Goal: Task Accomplishment & Management: Manage account settings

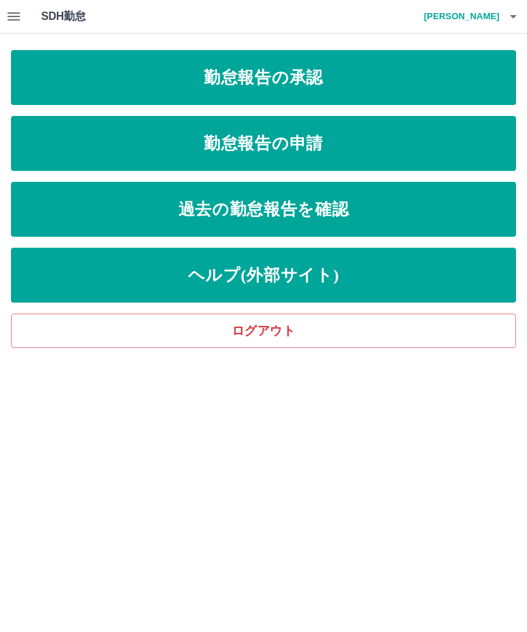
click at [358, 216] on link "過去の勤怠報告を確認" at bounding box center [263, 209] width 505 height 55
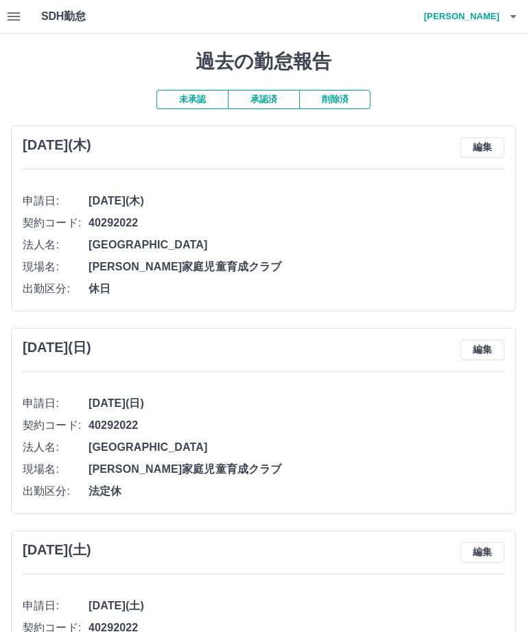
click at [270, 83] on div at bounding box center [263, 316] width 527 height 632
click at [272, 90] on button "承認済" at bounding box center [263, 99] width 71 height 19
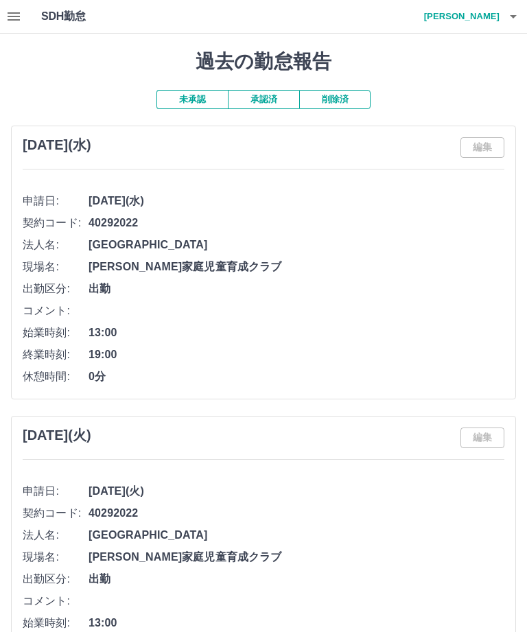
click at [497, 15] on h4 "喜多　佐和子" at bounding box center [458, 16] width 82 height 33
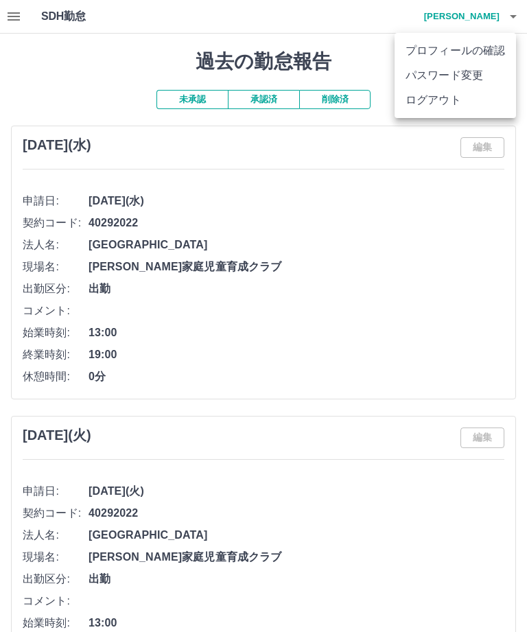
click at [466, 102] on li "ログアウト" at bounding box center [455, 100] width 121 height 25
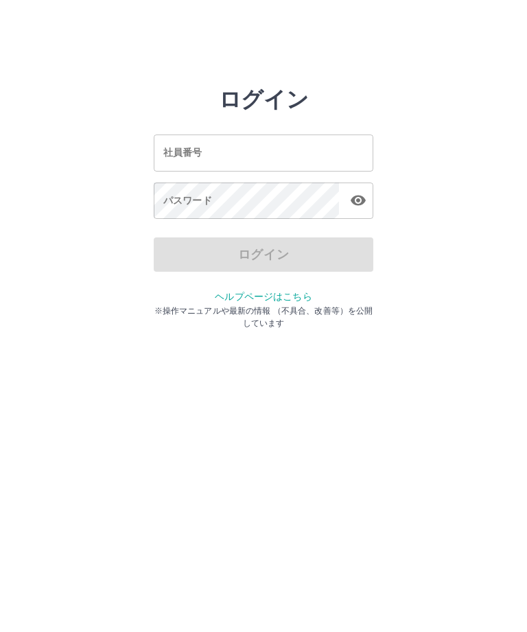
click at [250, 148] on input "社員番号" at bounding box center [264, 153] width 220 height 36
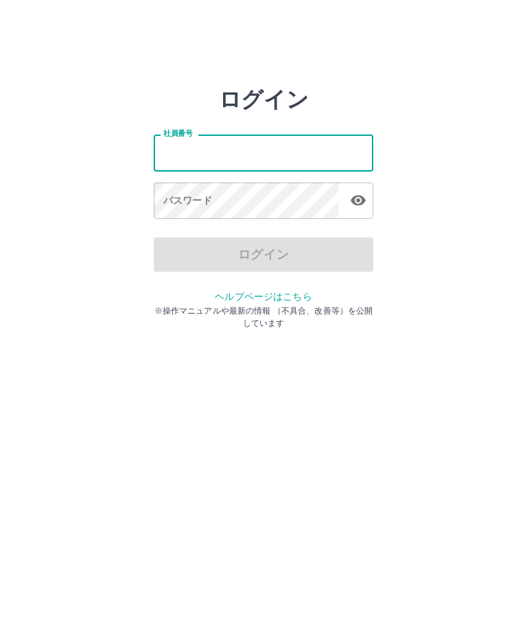
type input "*******"
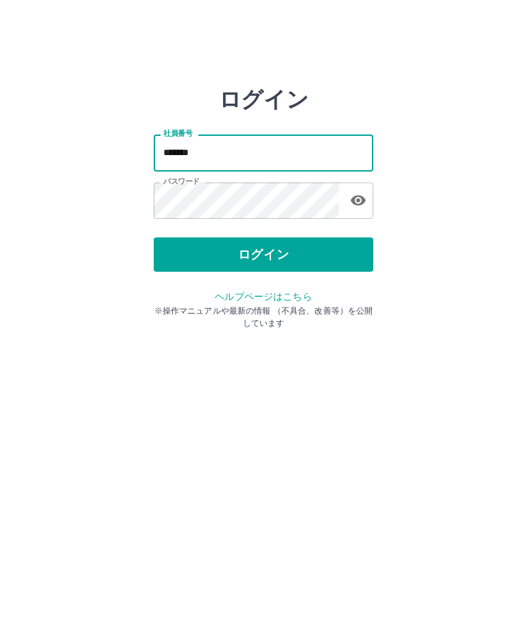
click at [279, 237] on button "ログイン" at bounding box center [264, 254] width 220 height 34
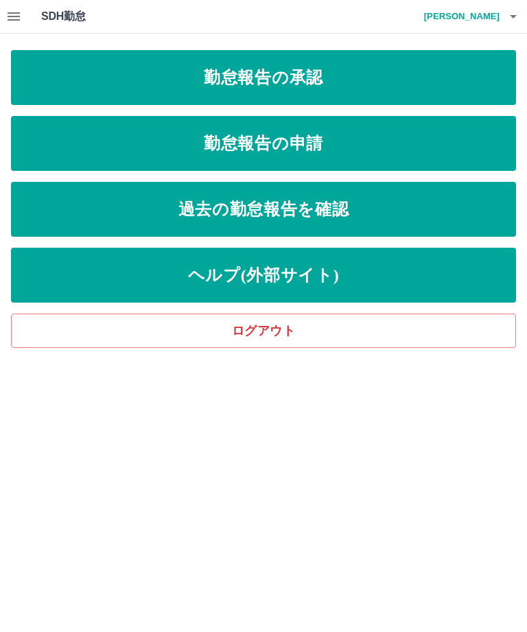
click at [323, 211] on link "過去の勤怠報告を確認" at bounding box center [263, 209] width 505 height 55
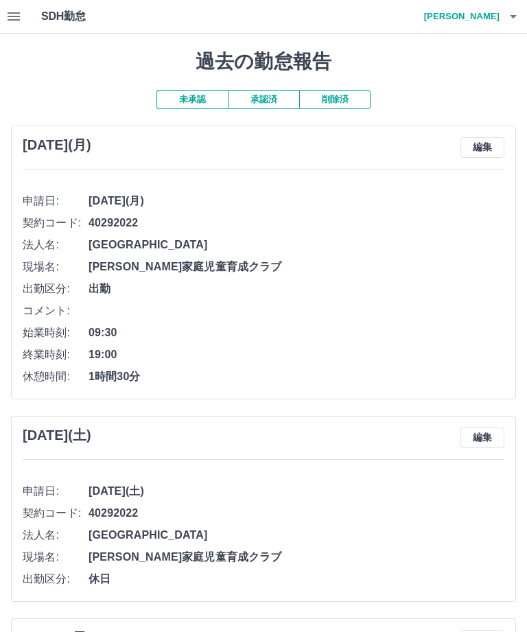
click at [272, 90] on button "承認済" at bounding box center [263, 99] width 71 height 19
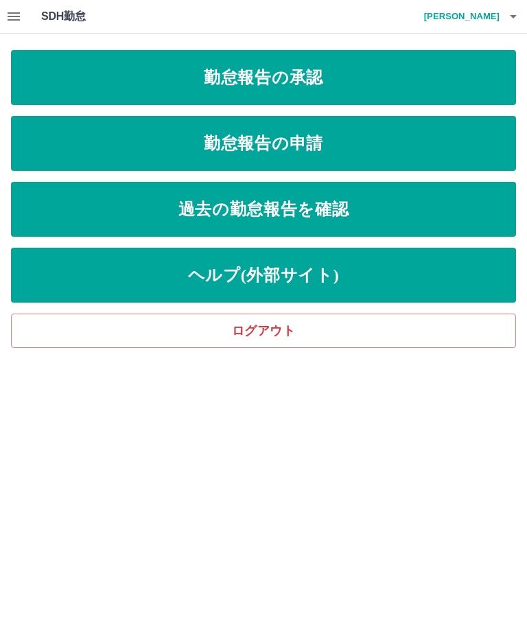
click at [512, 17] on icon "button" at bounding box center [513, 16] width 7 height 3
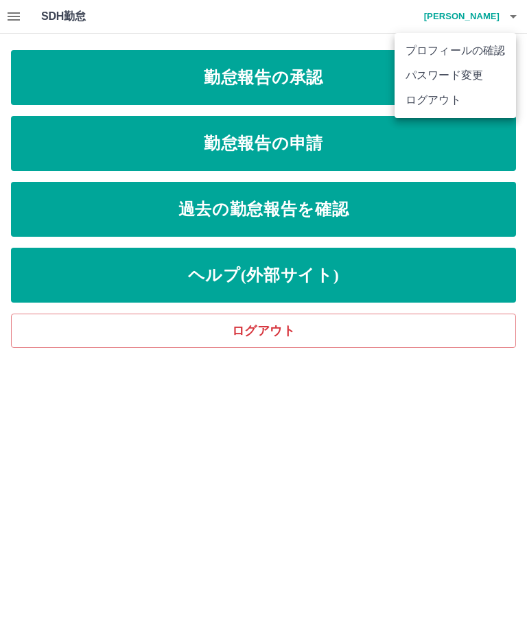
click at [474, 111] on li "ログアウト" at bounding box center [455, 100] width 121 height 25
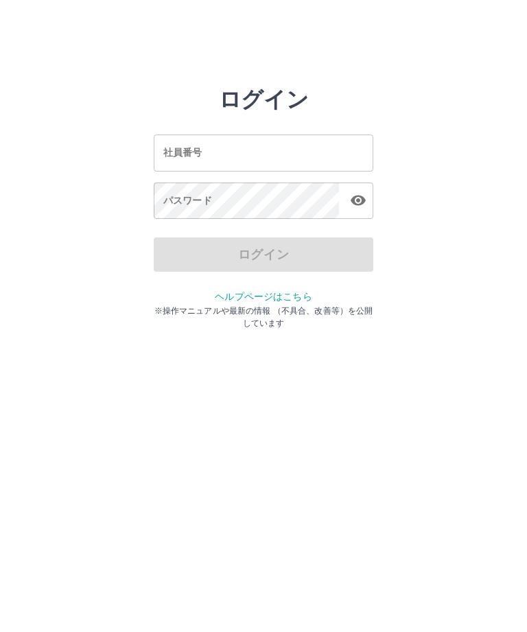
click at [83, 306] on html "ログイン 社員番号 社員番号 パスワード パスワード ログイン ヘルプページはこちら ※操作マニュアルや最新の情報 （不具合、改善等）を公開しています" at bounding box center [263, 153] width 527 height 306
